Goal: Navigation & Orientation: Find specific page/section

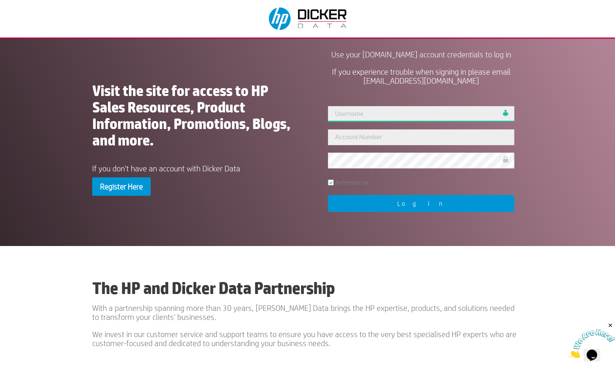
type input "admin"
click at [366, 116] on input "admin" at bounding box center [421, 114] width 186 height 16
click at [286, 135] on h1 "Visit the site for access to HP Sales Resources, Product Information, Promotion…" at bounding box center [194, 118] width 204 height 70
click at [391, 120] on input "admin" at bounding box center [421, 114] width 186 height 16
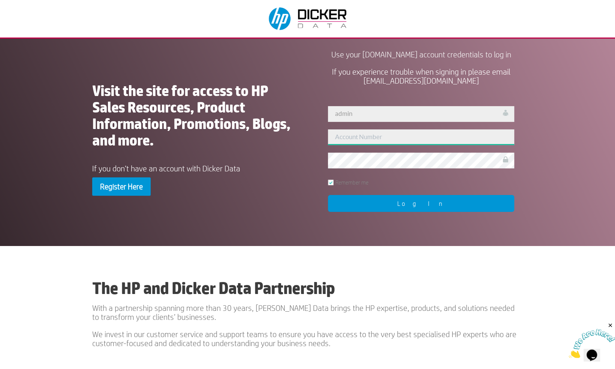
click at [334, 145] on input "text" at bounding box center [421, 137] width 186 height 16
click at [356, 145] on input "text" at bounding box center [421, 137] width 186 height 16
type input "443103"
click at [418, 212] on input "Log In" at bounding box center [421, 203] width 186 height 17
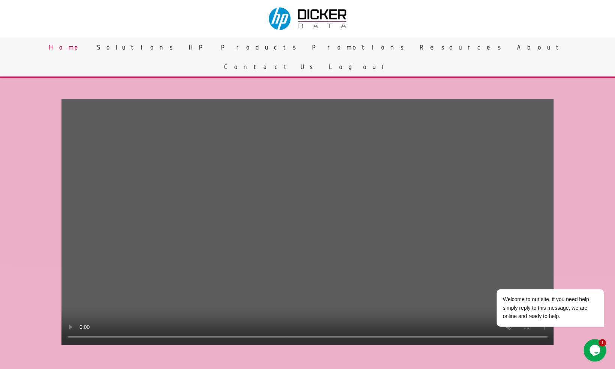
scroll to position [323, 0]
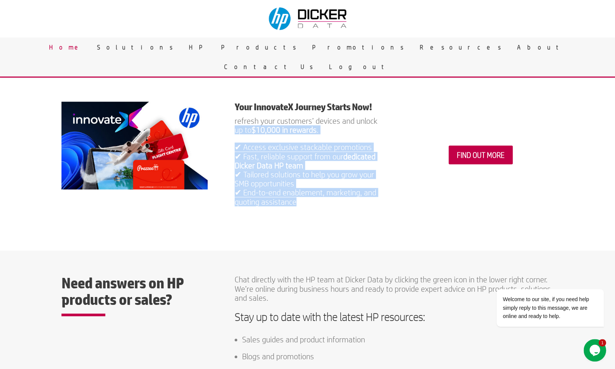
drag, startPoint x: 235, startPoint y: 158, endPoint x: 318, endPoint y: 237, distance: 114.6
click at [318, 219] on div "Your InnovateX Journey Starts Now! refresh your customers’ devices and unlock u…" at bounding box center [308, 154] width 492 height 129
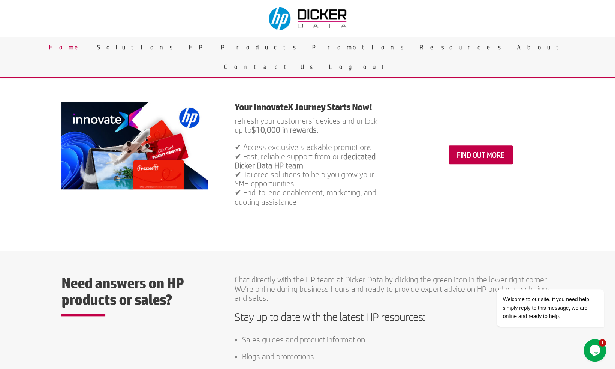
drag, startPoint x: 318, startPoint y: 237, endPoint x: 302, endPoint y: 232, distance: 16.8
click at [302, 206] on p "✔ Access exclusive stackable promotions ✔ Fast, reliable support from our dedic…" at bounding box center [308, 174] width 146 height 63
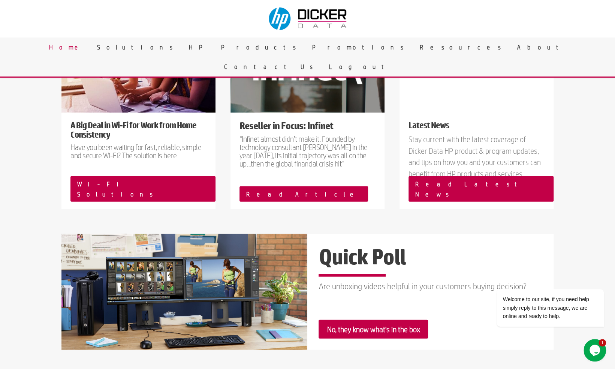
scroll to position [983, 0]
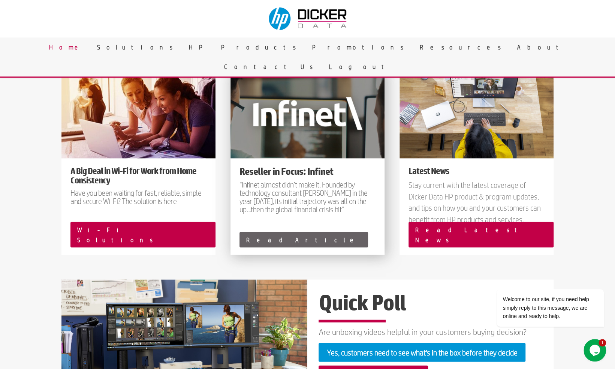
click at [270, 248] on link "Read Article" at bounding box center [304, 239] width 129 height 15
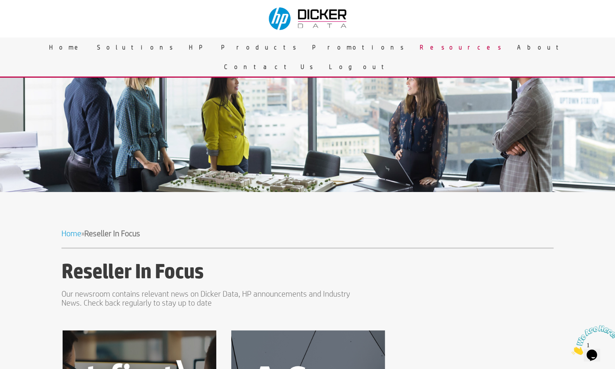
click at [110, 296] on p "Our newsroom contains relevant news on Dicker Data, HP announcements and Indust…" at bounding box center [210, 298] width 296 height 18
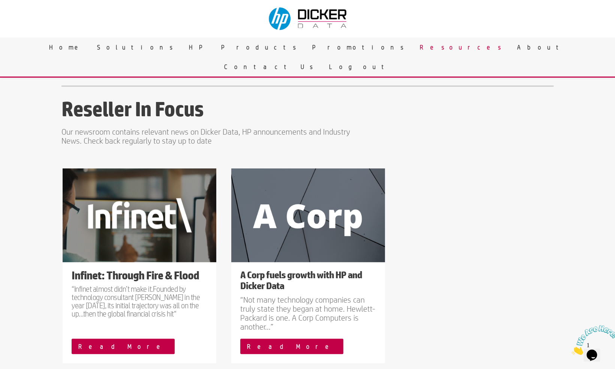
scroll to position [195, 0]
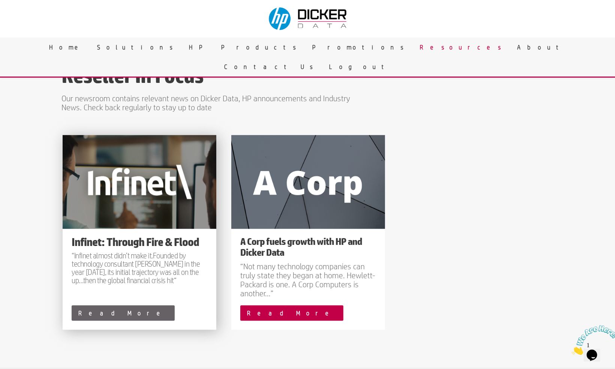
click at [91, 314] on link "Read More" at bounding box center [123, 312] width 103 height 15
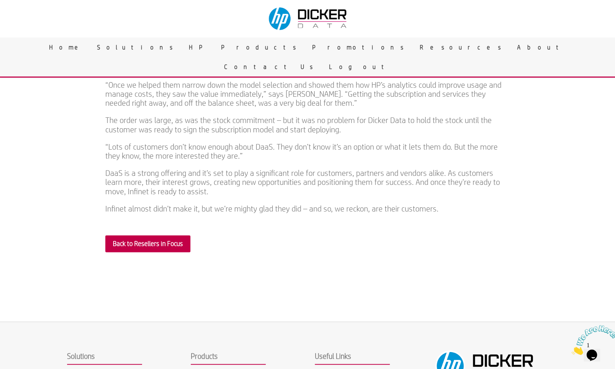
scroll to position [1017, 0]
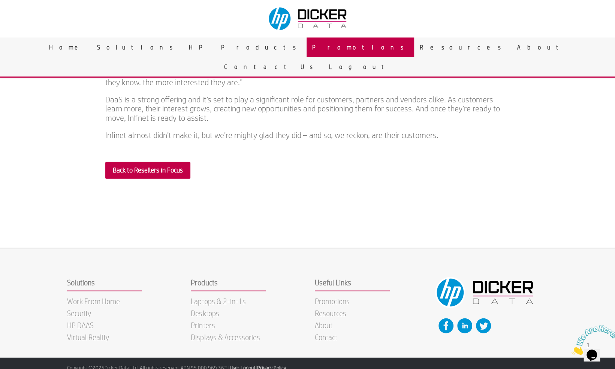
click at [307, 52] on link "Promotions" at bounding box center [361, 48] width 108 height 20
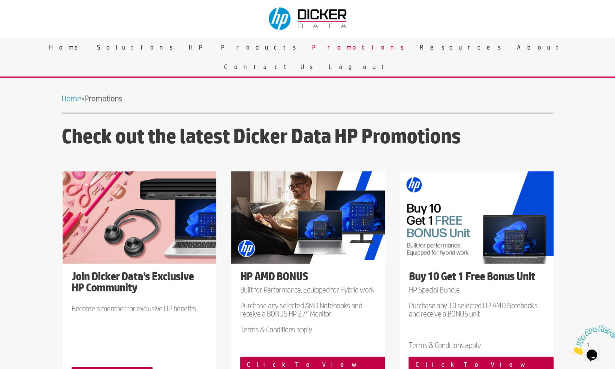
click at [209, 141] on h3 "Check out the latest Dicker Data HP Promotions" at bounding box center [308, 138] width 492 height 27
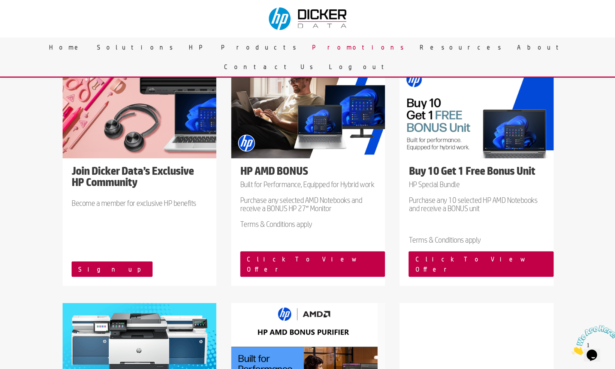
scroll to position [90, 0]
